Goal: Information Seeking & Learning: Learn about a topic

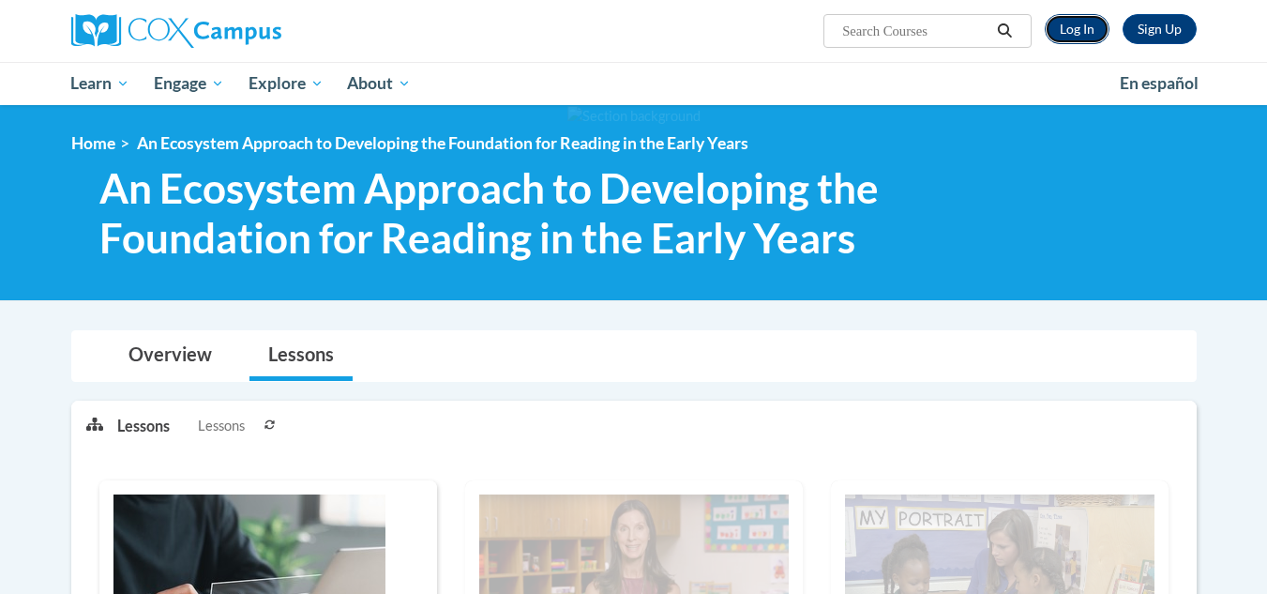
click at [1084, 31] on link "Log In" at bounding box center [1077, 29] width 65 height 30
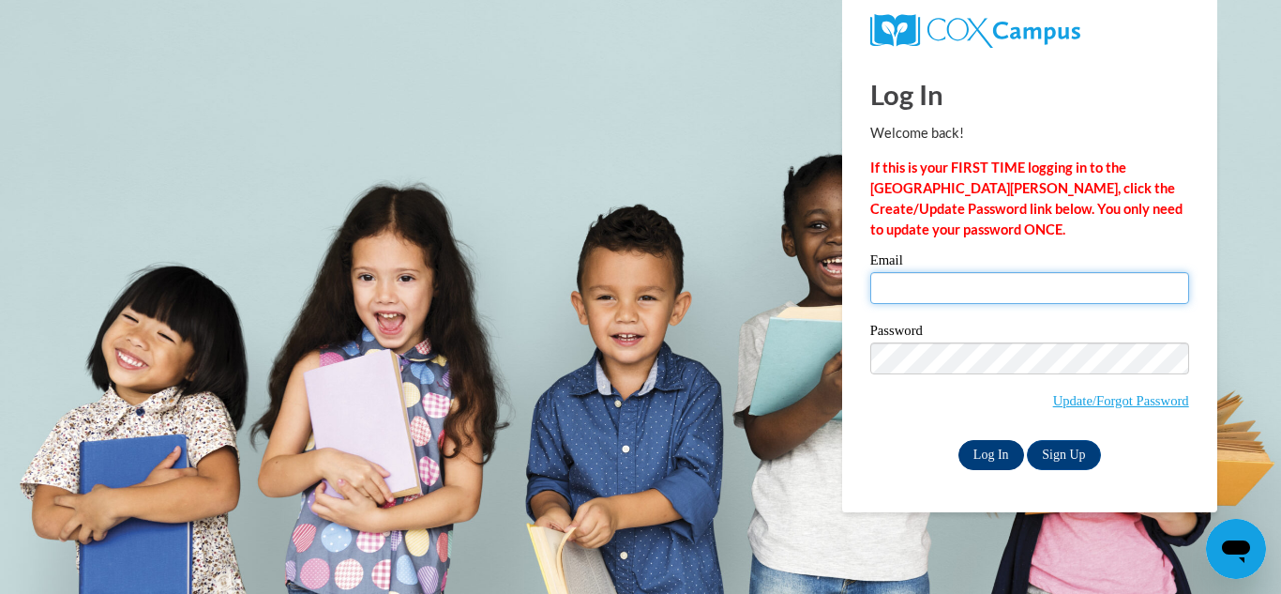
type input "tpeterson@ymcatoledo.org"
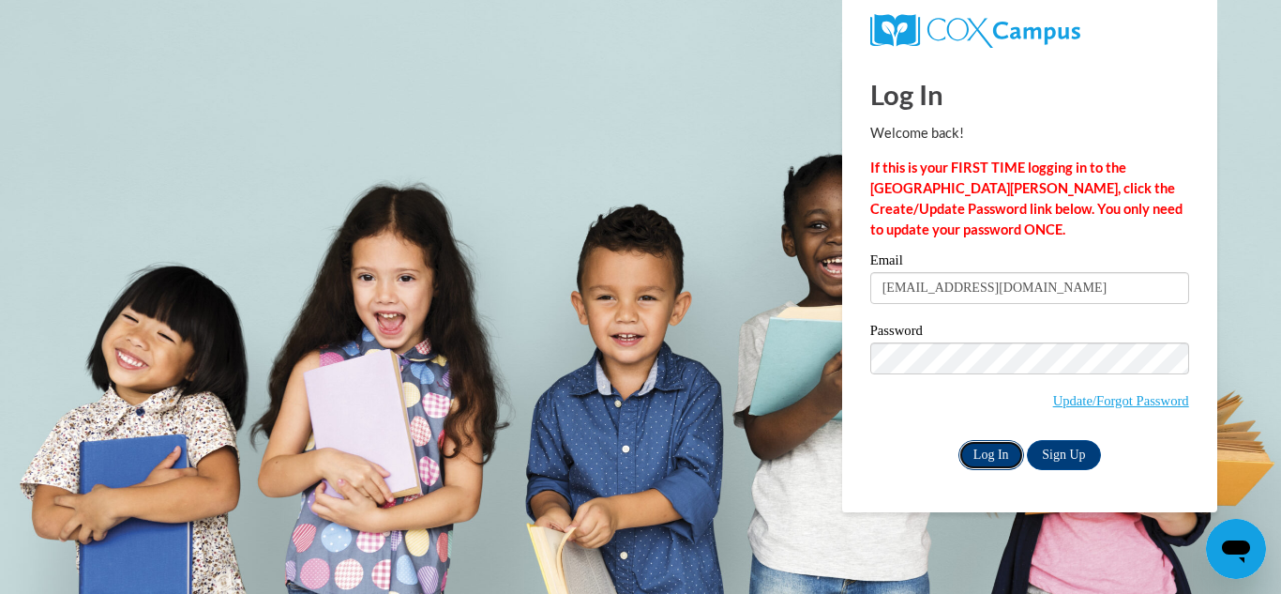
click at [993, 452] on input "Log In" at bounding box center [992, 455] width 66 height 30
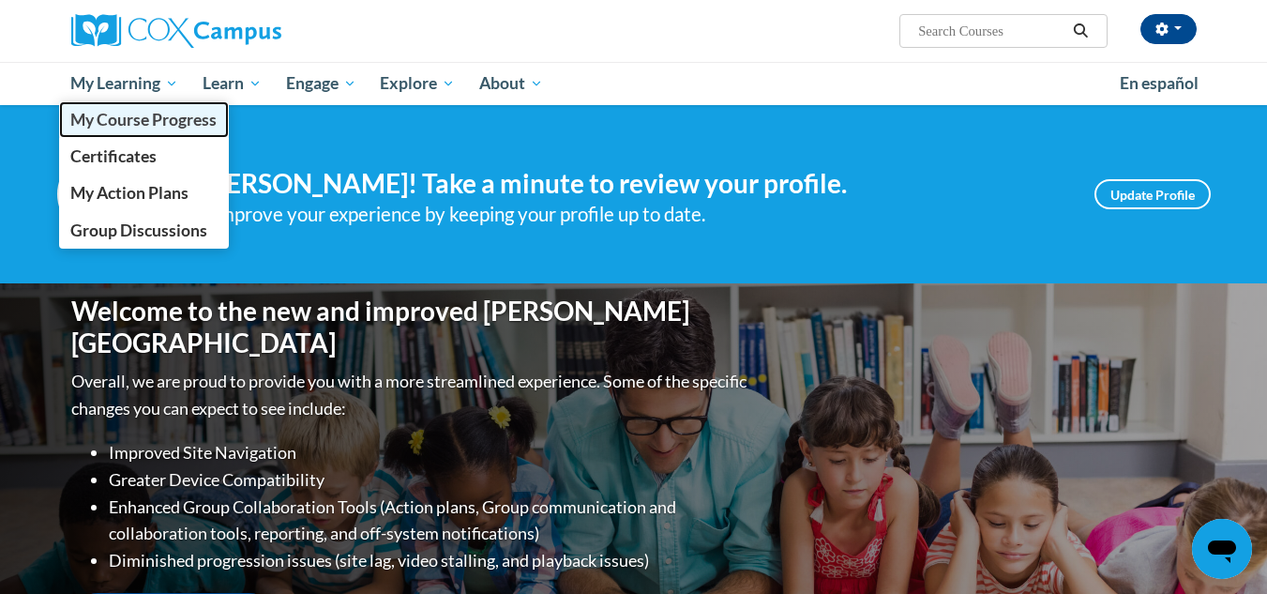
click at [160, 128] on span "My Course Progress" at bounding box center [143, 120] width 146 height 20
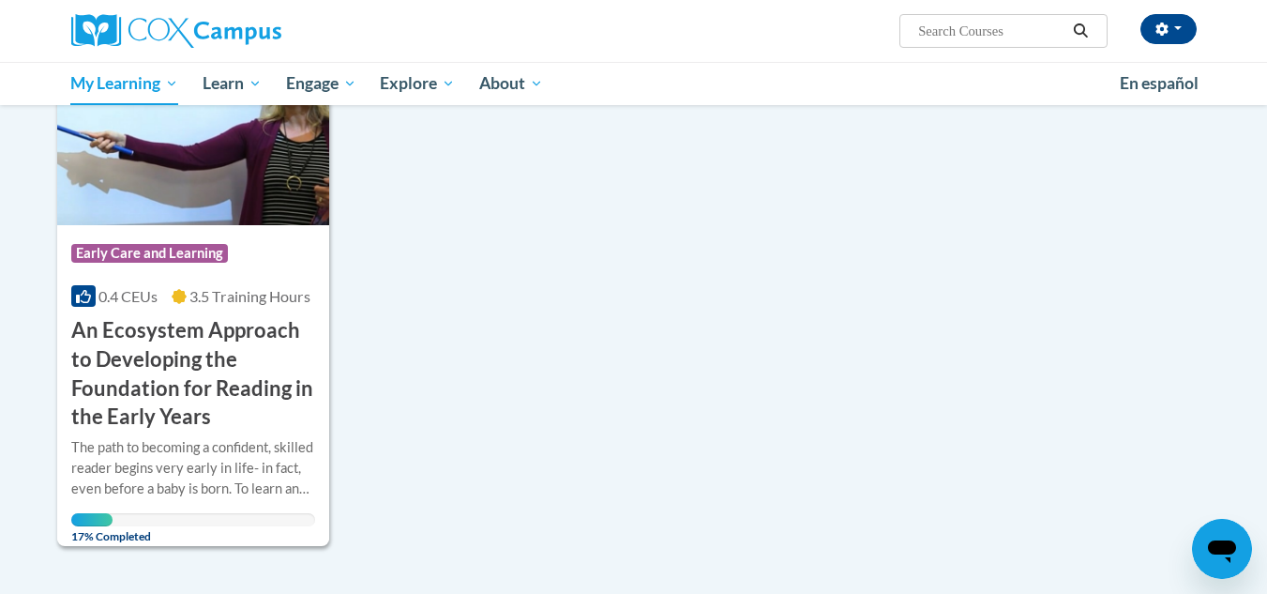
scroll to position [233, 0]
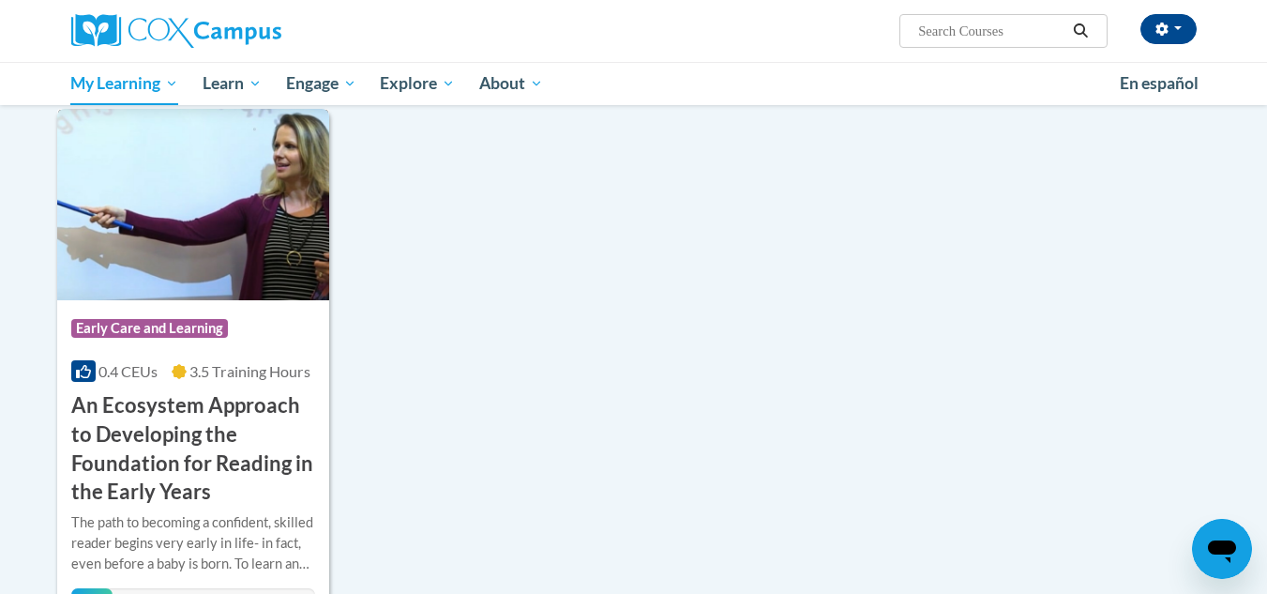
click at [108, 290] on img at bounding box center [193, 204] width 273 height 191
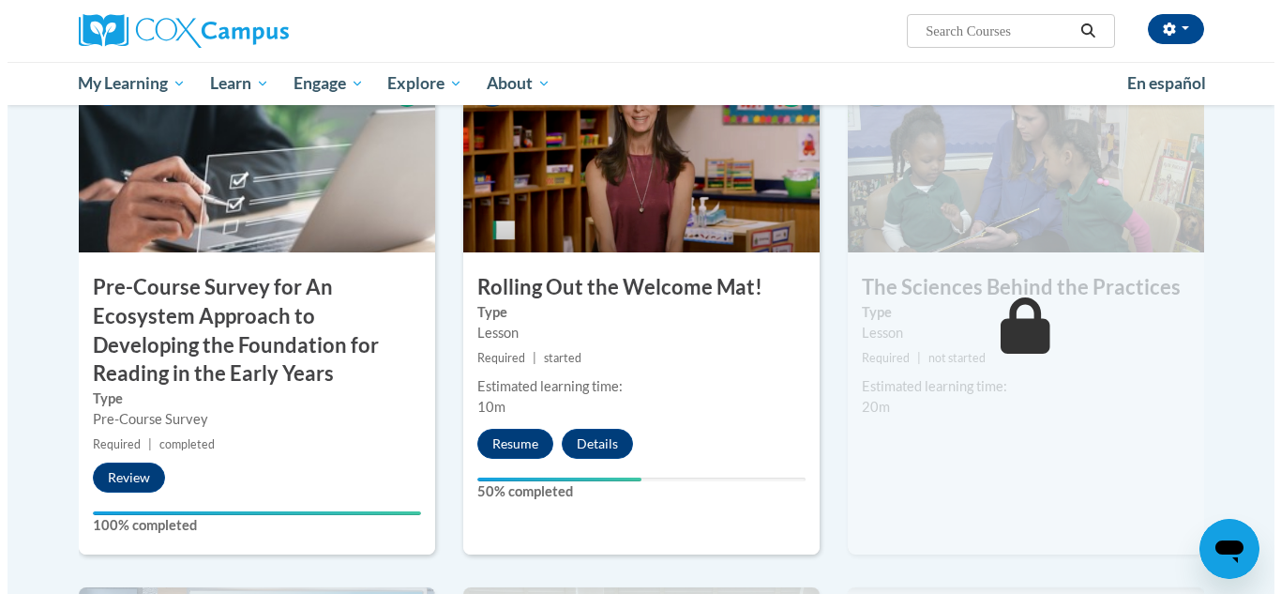
scroll to position [506, 0]
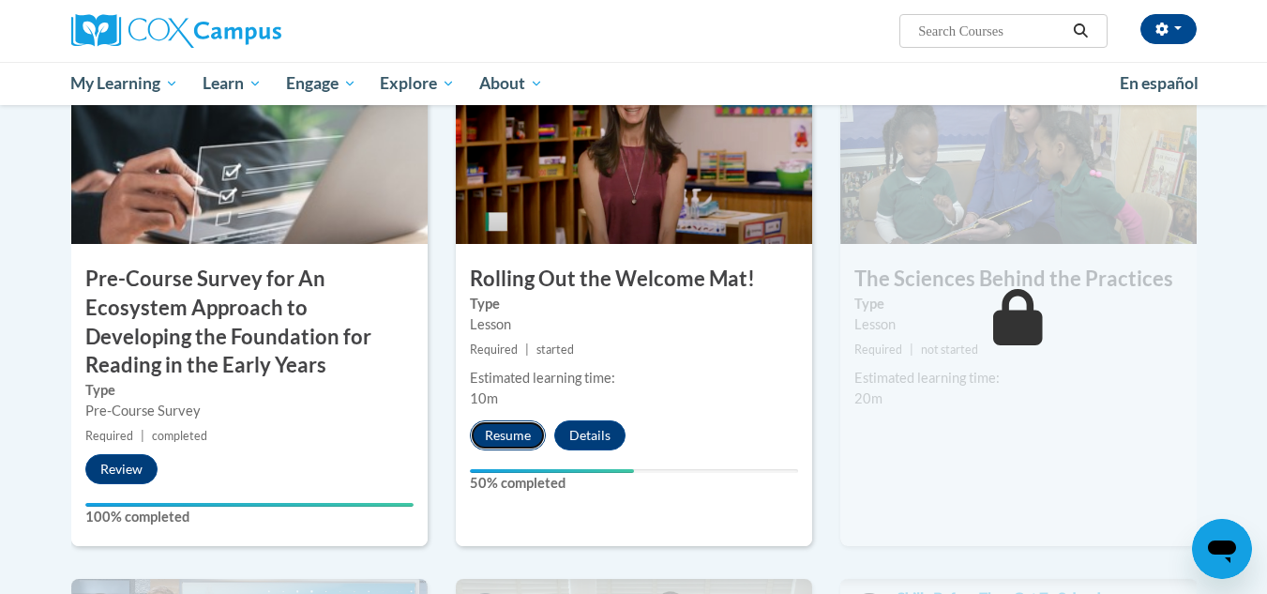
click at [505, 438] on button "Resume" at bounding box center [508, 435] width 76 height 30
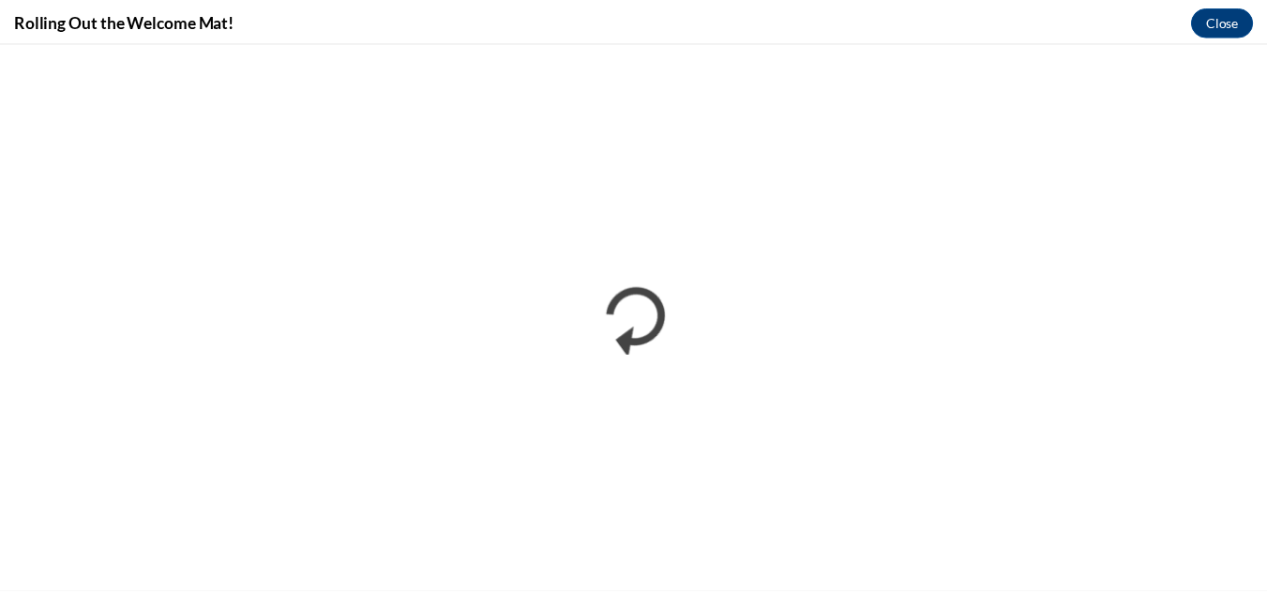
scroll to position [0, 0]
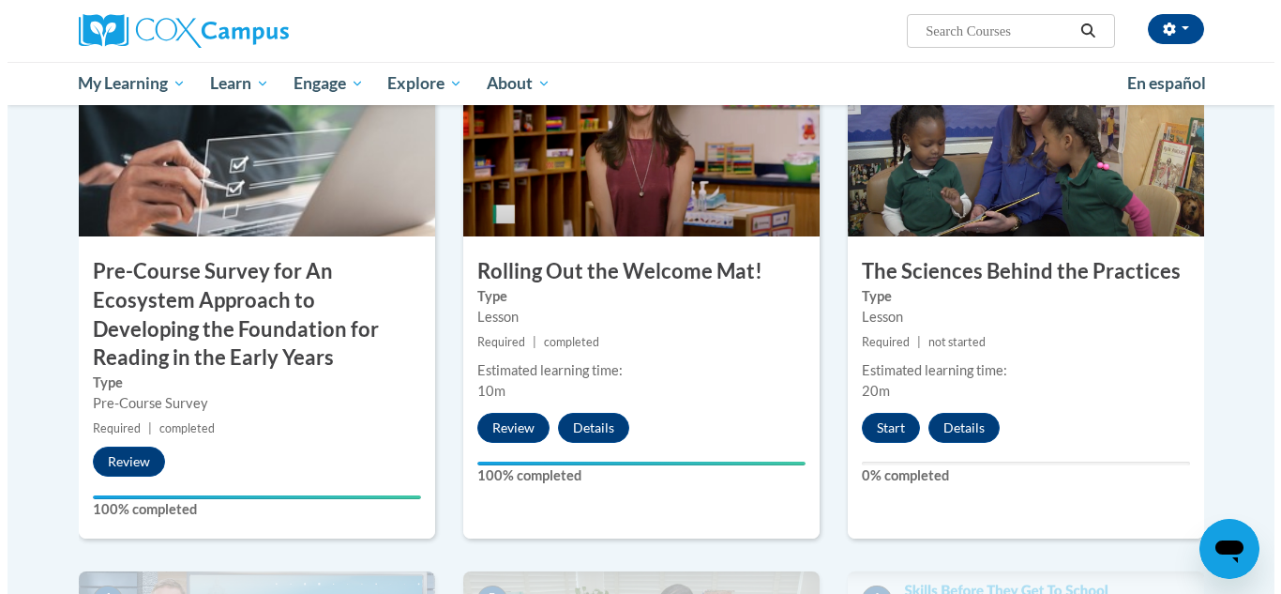
scroll to position [580, 0]
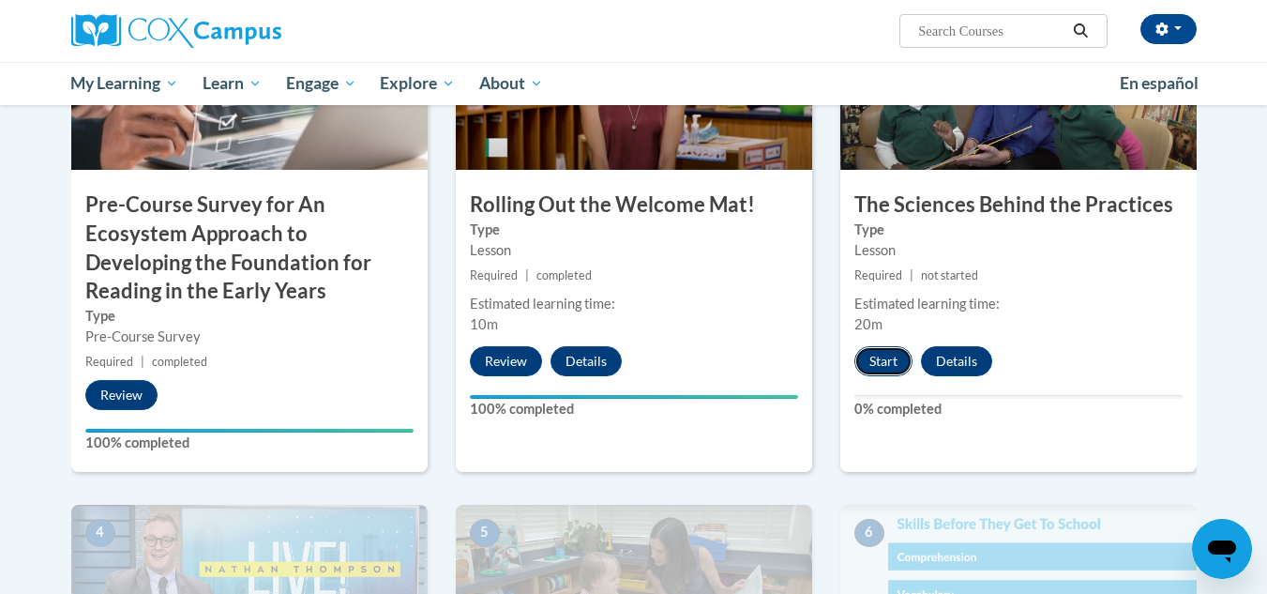
click at [880, 375] on button "Start" at bounding box center [883, 361] width 58 height 30
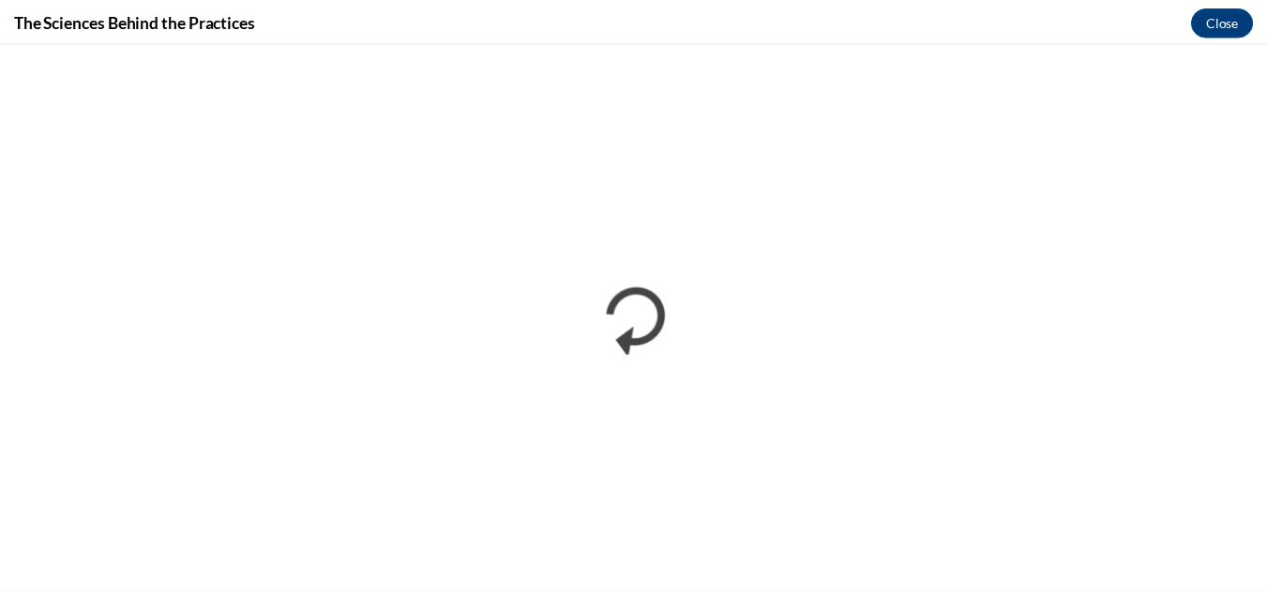
scroll to position [0, 0]
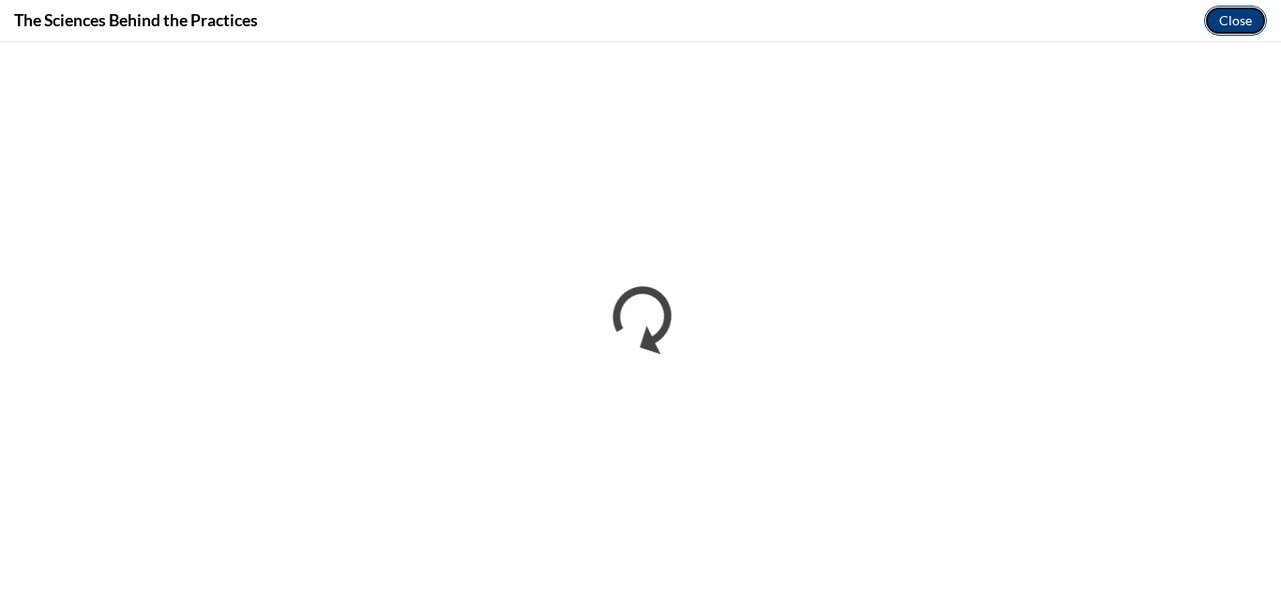
click at [1231, 13] on button "Close" at bounding box center [1235, 21] width 63 height 30
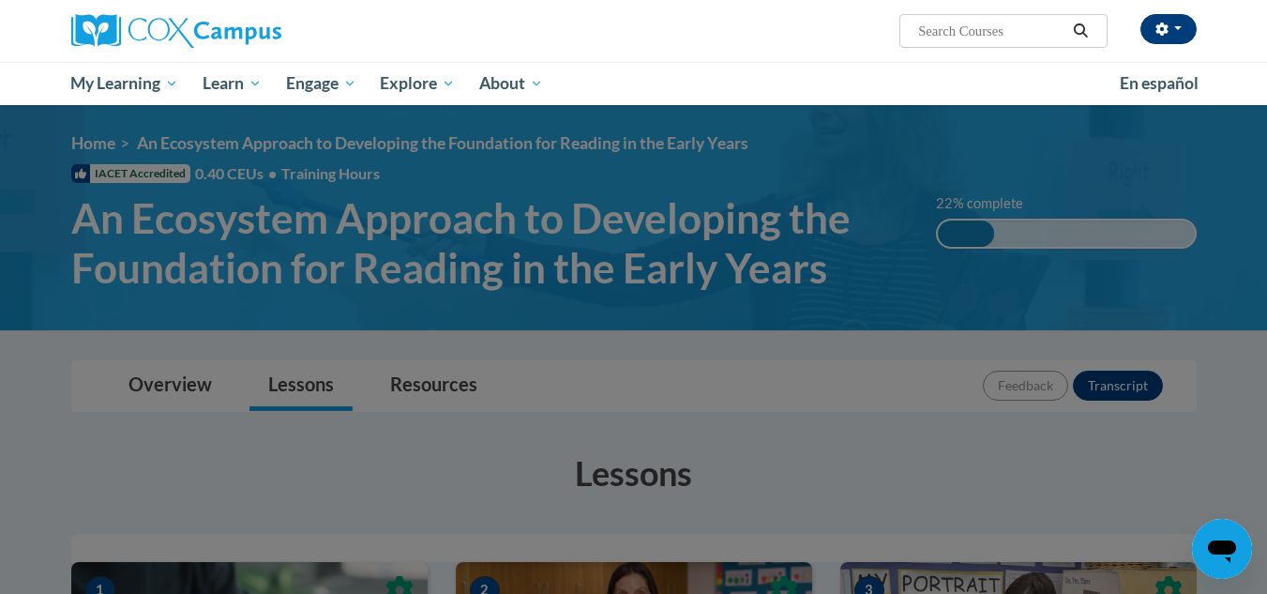
drag, startPoint x: 1231, startPoint y: 13, endPoint x: 1172, endPoint y: 25, distance: 59.4
click at [1172, 25] on div "[PERSON_NAME] ([GEOGRAPHIC_DATA]/New_York UTC-04:00) My Profile Inbox My Transc…" at bounding box center [633, 52] width 1267 height 105
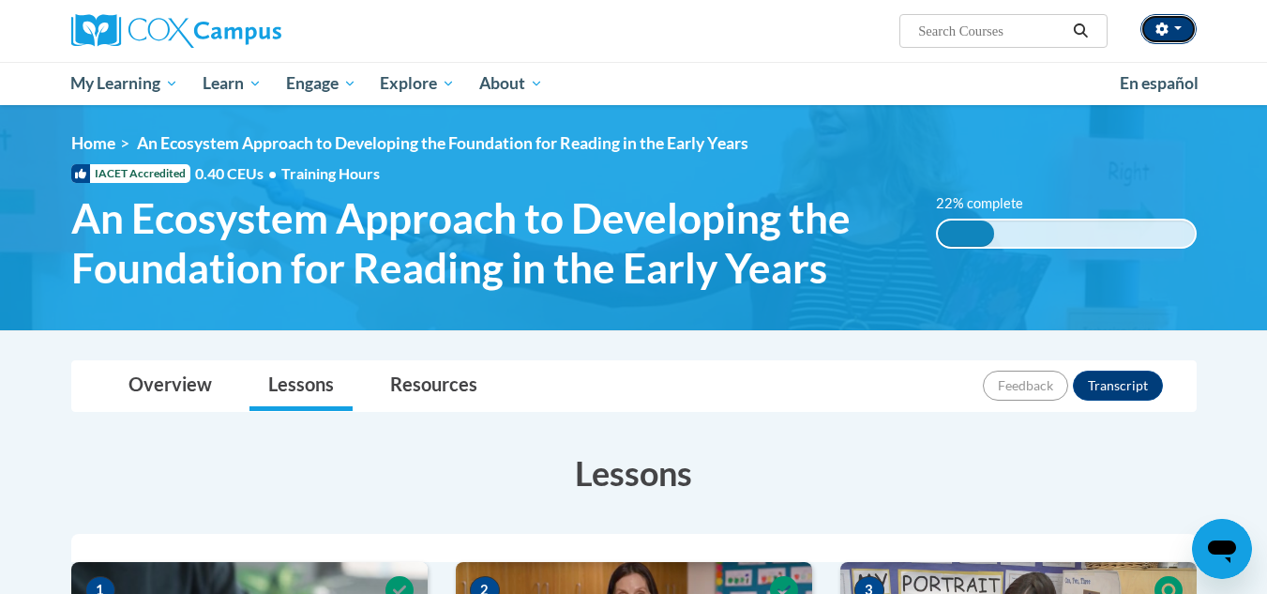
click at [1175, 29] on span "button" at bounding box center [1178, 28] width 8 height 4
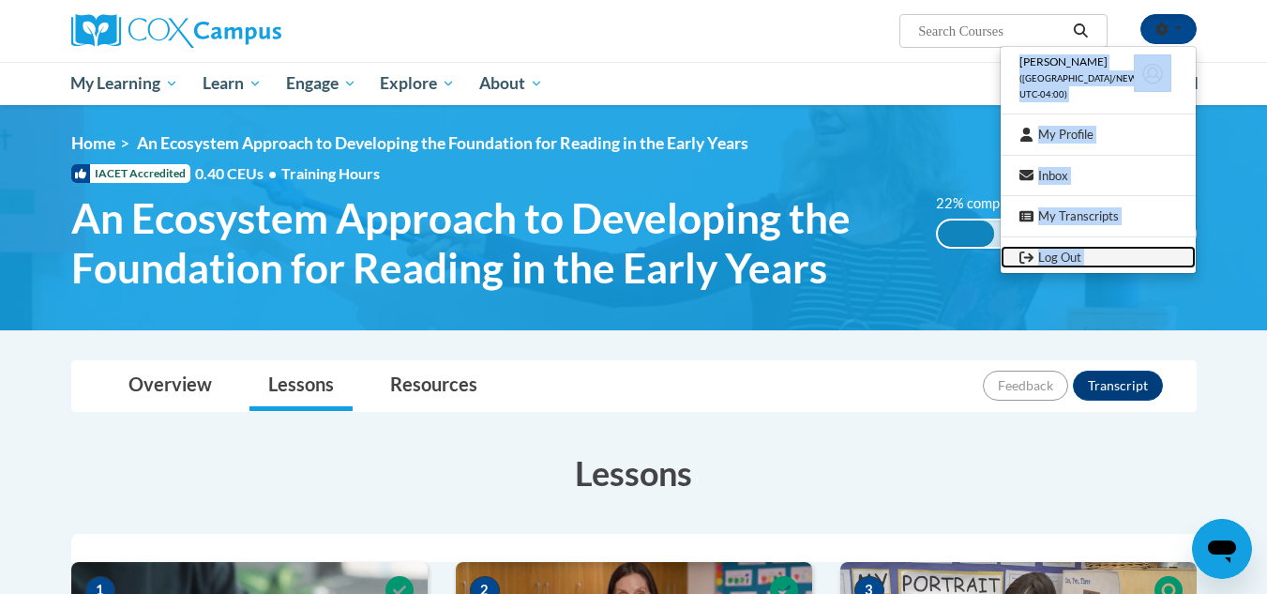
click at [1060, 253] on link "Log Out" at bounding box center [1098, 257] width 195 height 23
